Goal: Check status

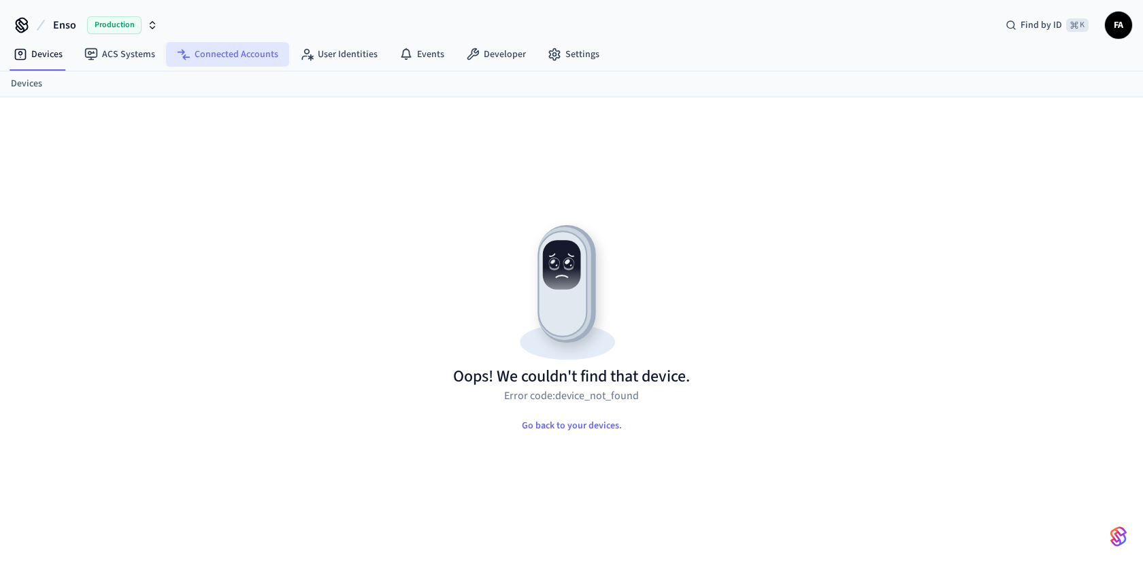
click at [234, 59] on link "Connected Accounts" at bounding box center [227, 54] width 123 height 24
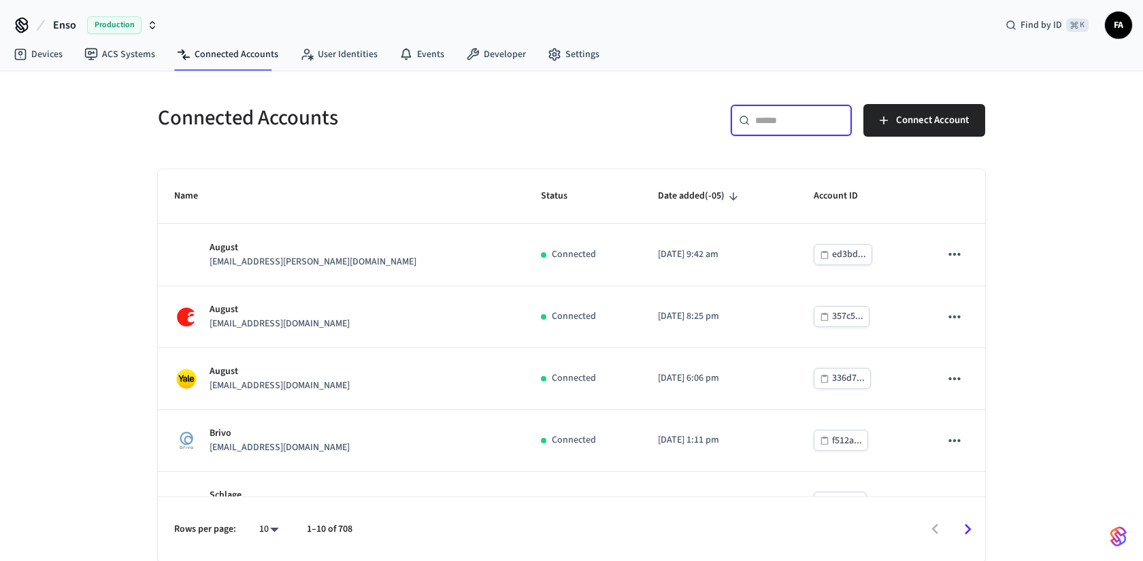
click at [789, 121] on input "text" at bounding box center [799, 121] width 88 height 14
paste input "**********"
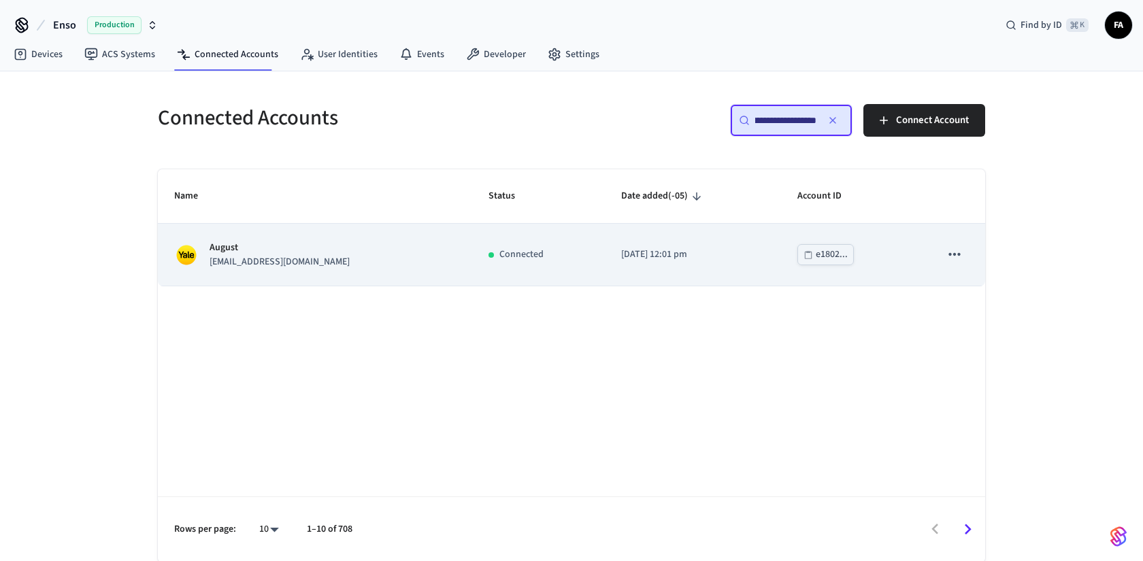
type input "**********"
click at [237, 267] on p "[EMAIL_ADDRESS][DOMAIN_NAME]" at bounding box center [280, 262] width 140 height 14
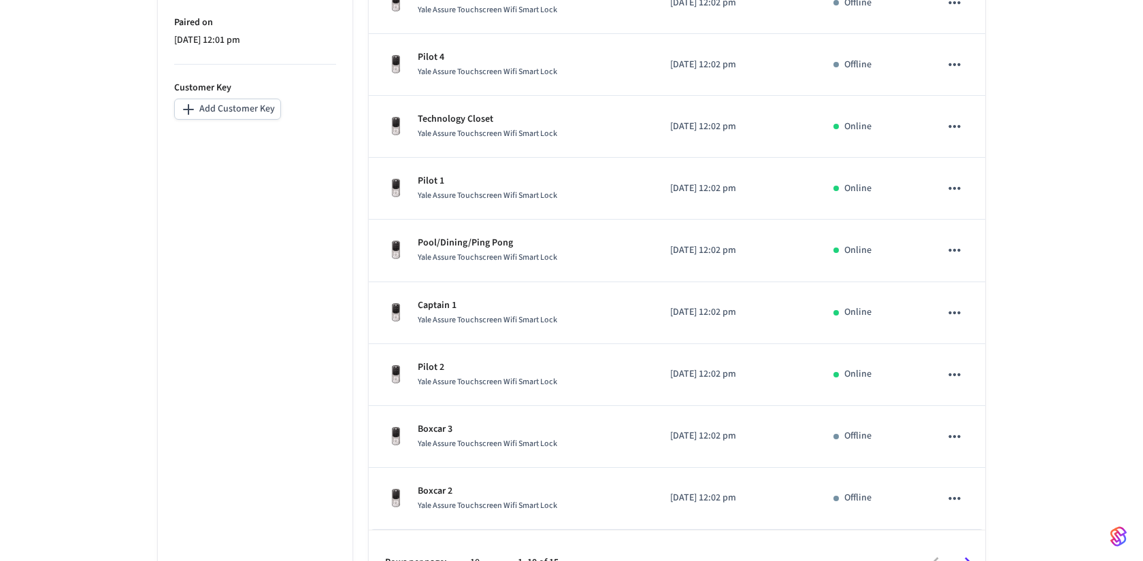
scroll to position [435, 0]
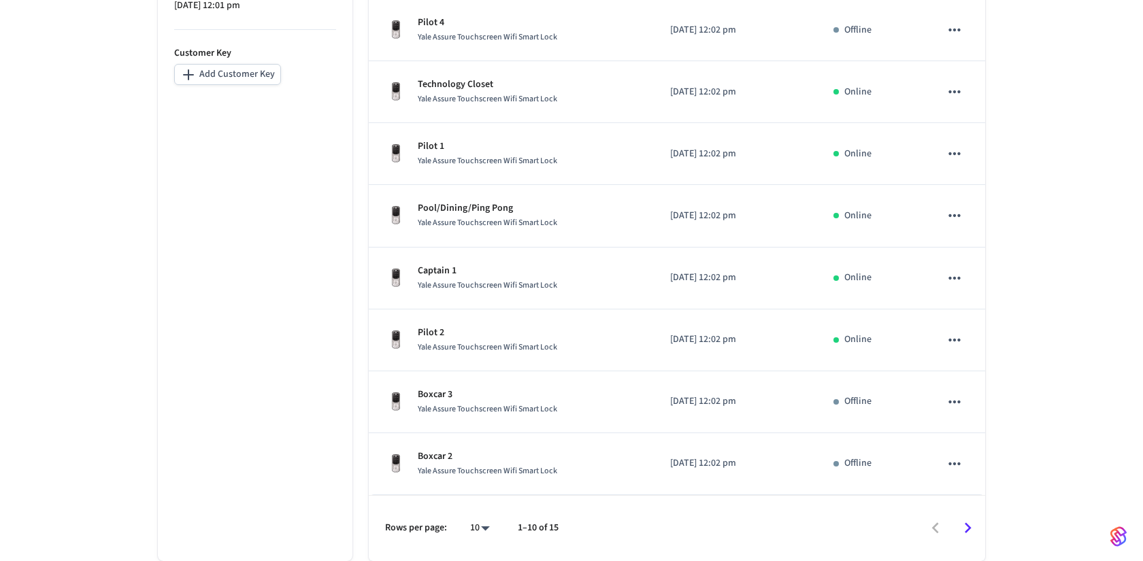
click at [972, 526] on icon "Go to next page" at bounding box center [967, 528] width 21 height 21
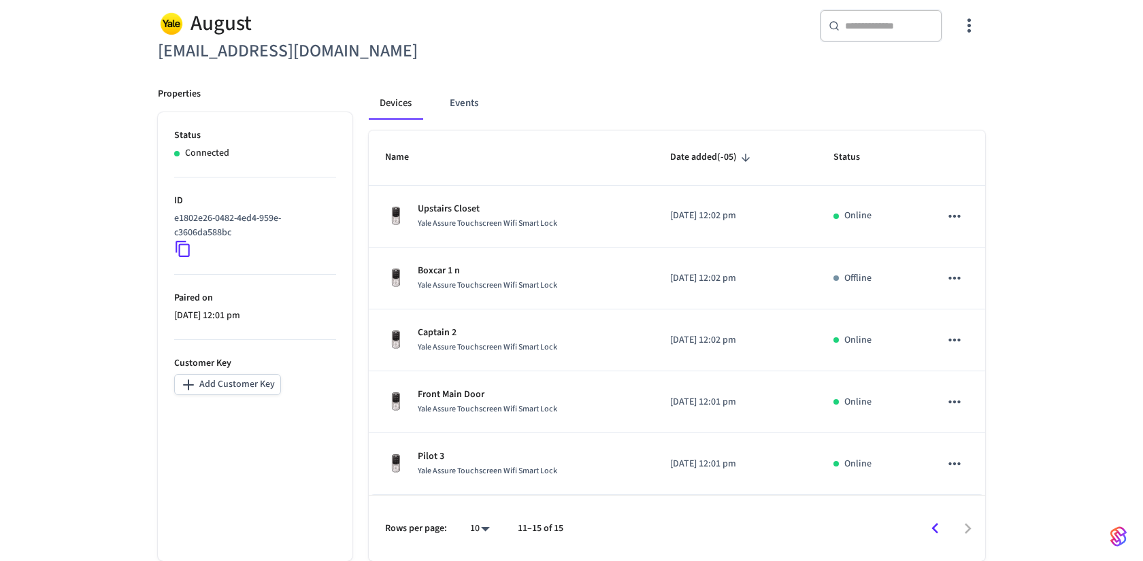
scroll to position [125, 0]
click at [934, 530] on icon "Go to previous page" at bounding box center [935, 528] width 7 height 11
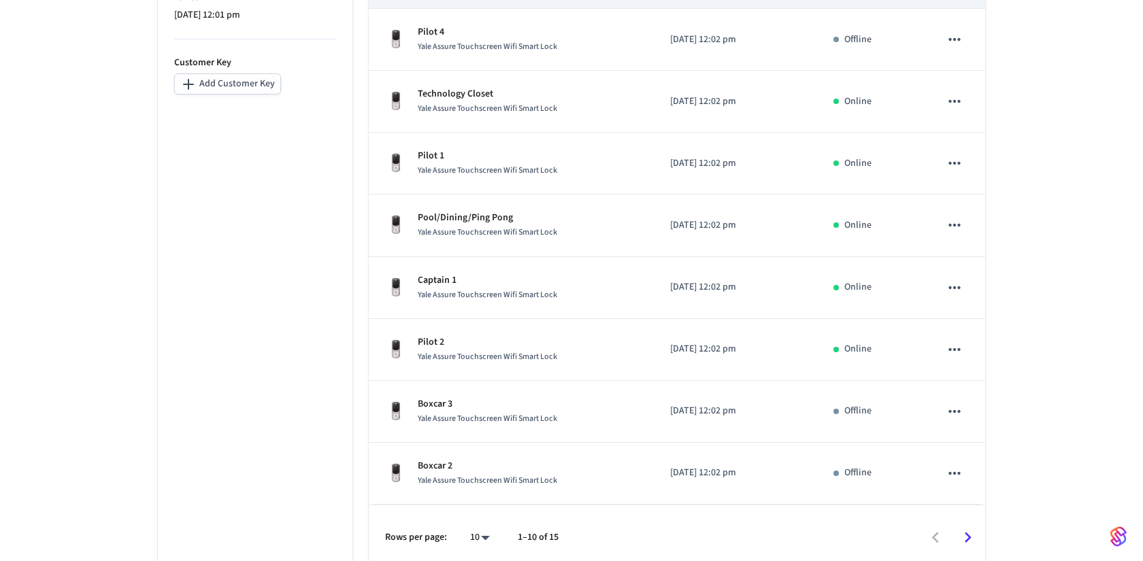
scroll to position [425, 0]
click at [966, 535] on icon "Go to next page" at bounding box center [967, 537] width 21 height 21
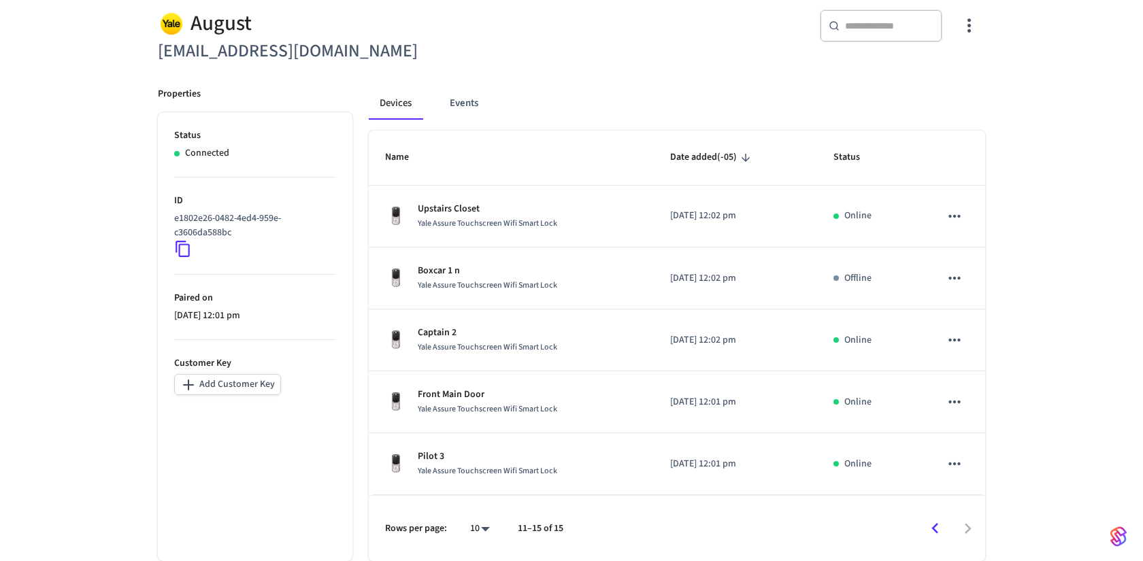
scroll to position [125, 0]
